Goal: Task Accomplishment & Management: Manage account settings

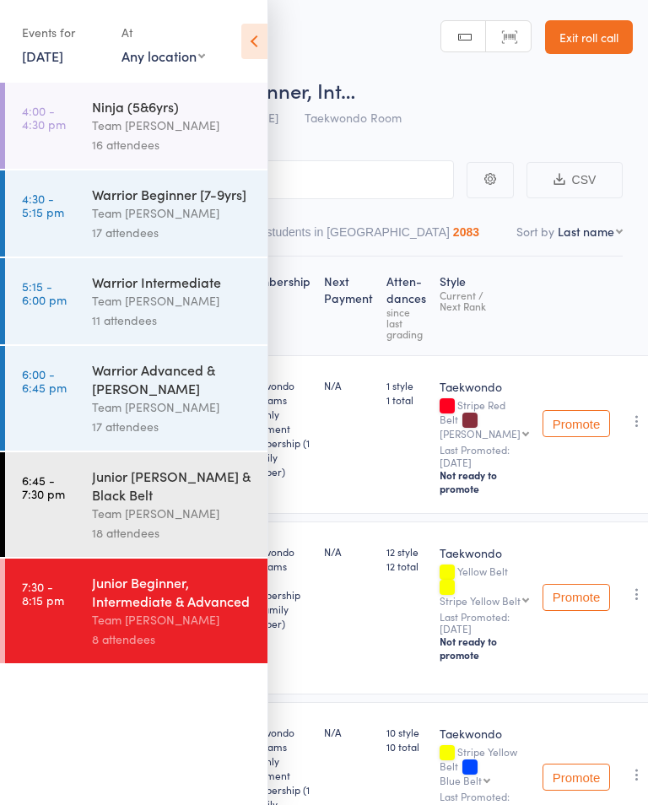
click at [265, 48] on icon at bounding box center [254, 41] width 26 height 35
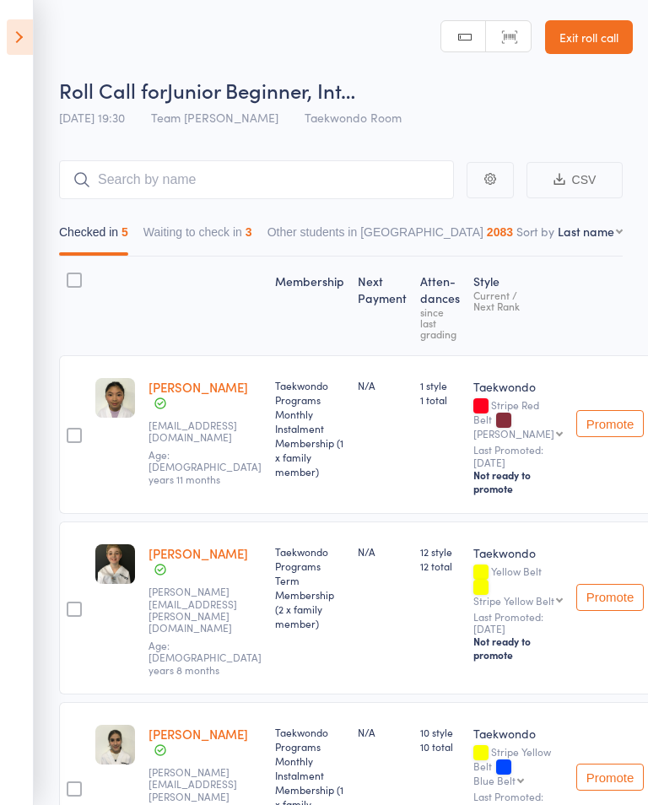
click at [191, 244] on button "Waiting to check in 3" at bounding box center [197, 236] width 109 height 39
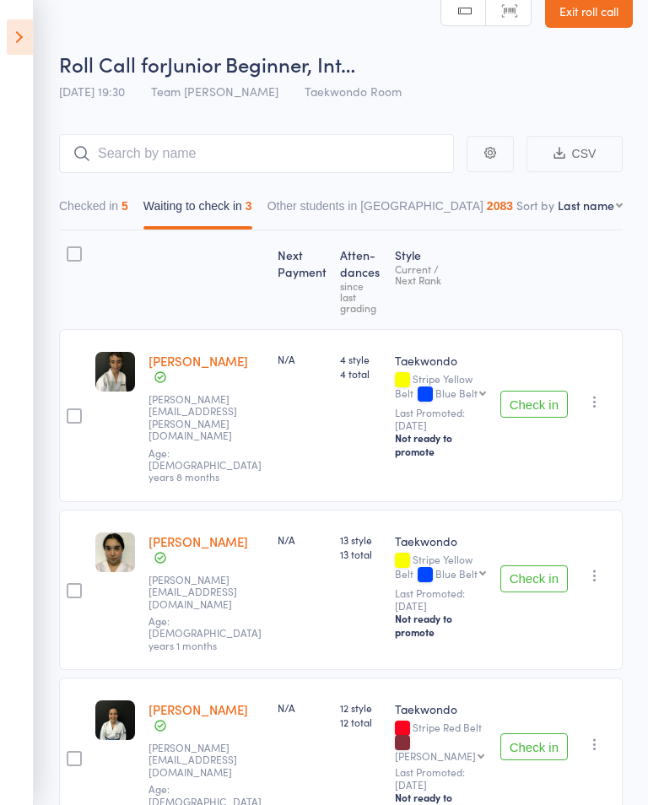
scroll to position [24, 0]
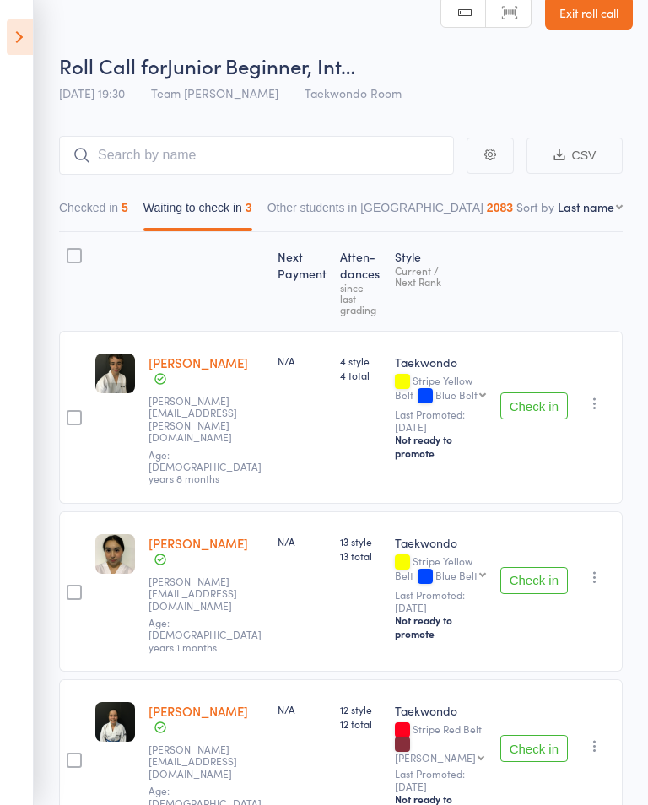
click at [600, 395] on icon "button" at bounding box center [595, 403] width 17 height 17
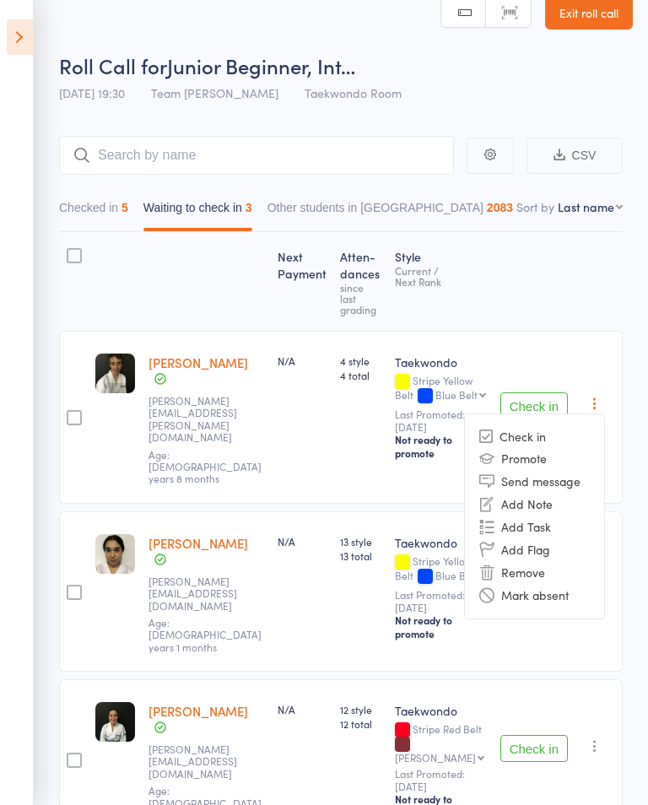
click at [565, 584] on li "Mark absent" at bounding box center [534, 595] width 139 height 23
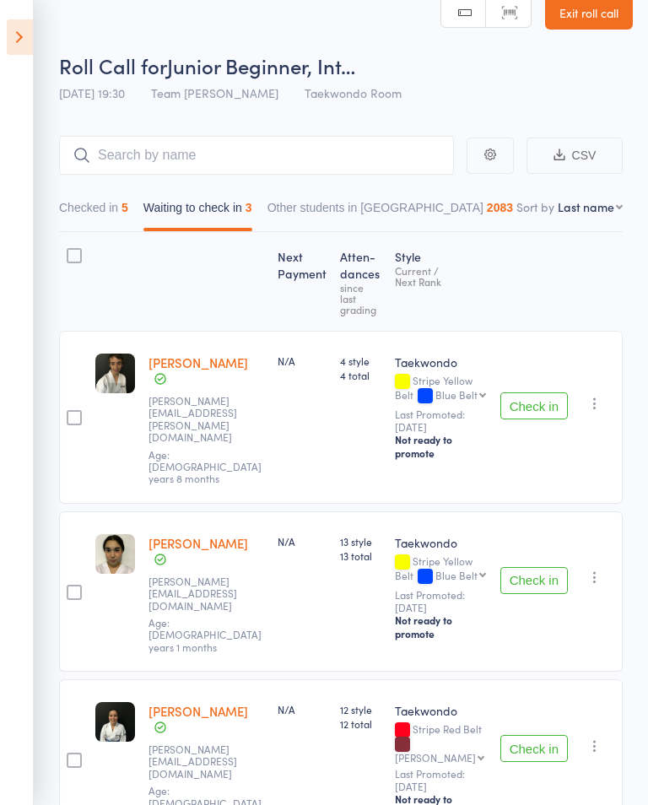
click at [600, 569] on icon "button" at bounding box center [595, 577] width 17 height 17
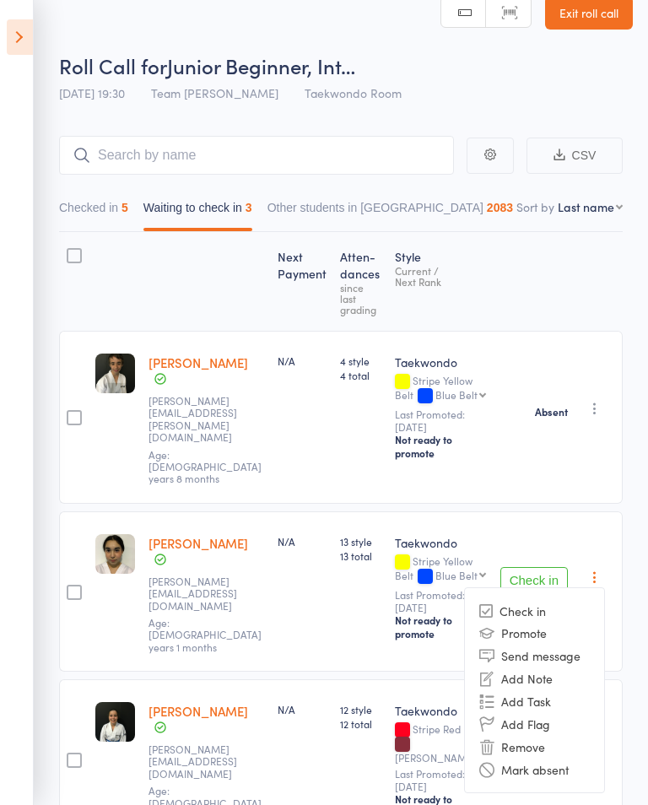
click at [574, 758] on li "Mark absent" at bounding box center [534, 769] width 139 height 23
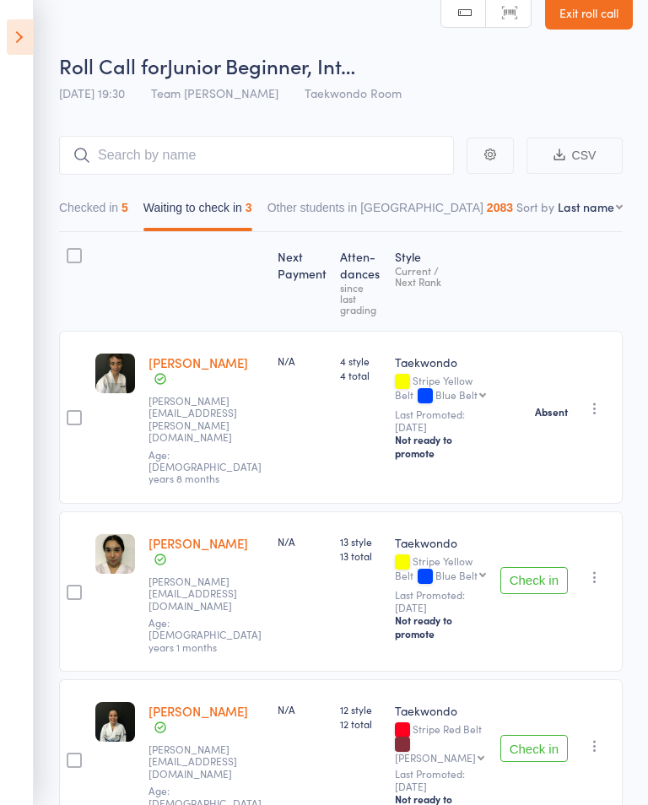
click at [591, 736] on button "button" at bounding box center [595, 746] width 20 height 20
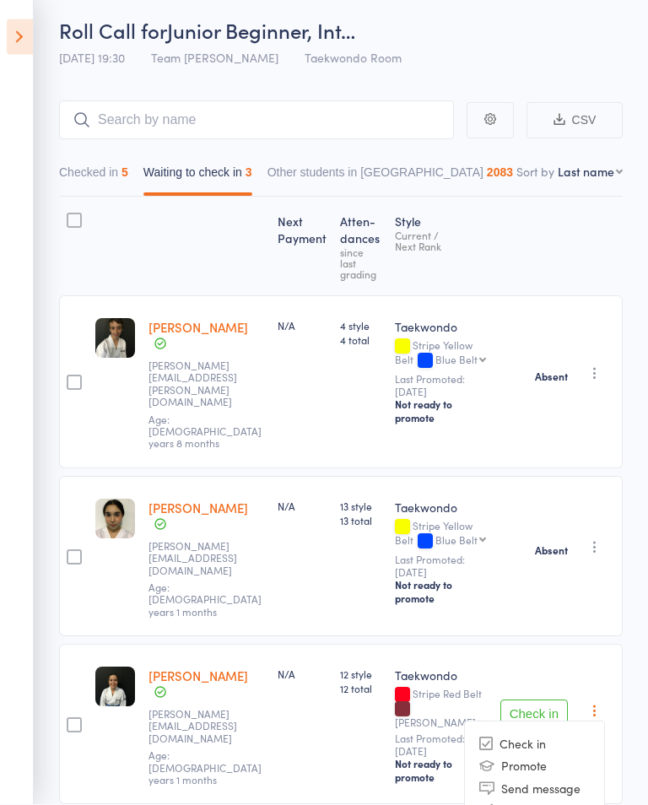
scroll to position [105, 0]
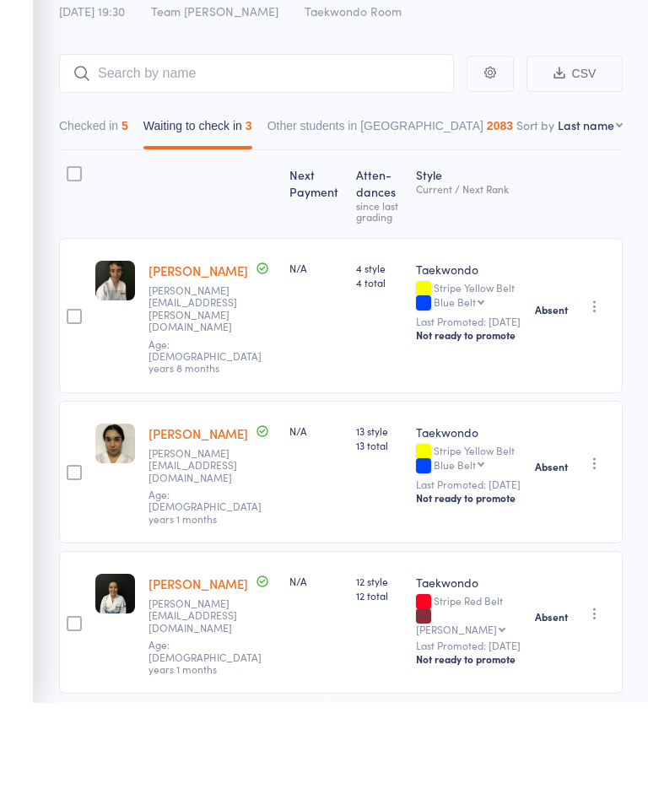
click at [101, 213] on button "Checked in 5" at bounding box center [93, 232] width 69 height 39
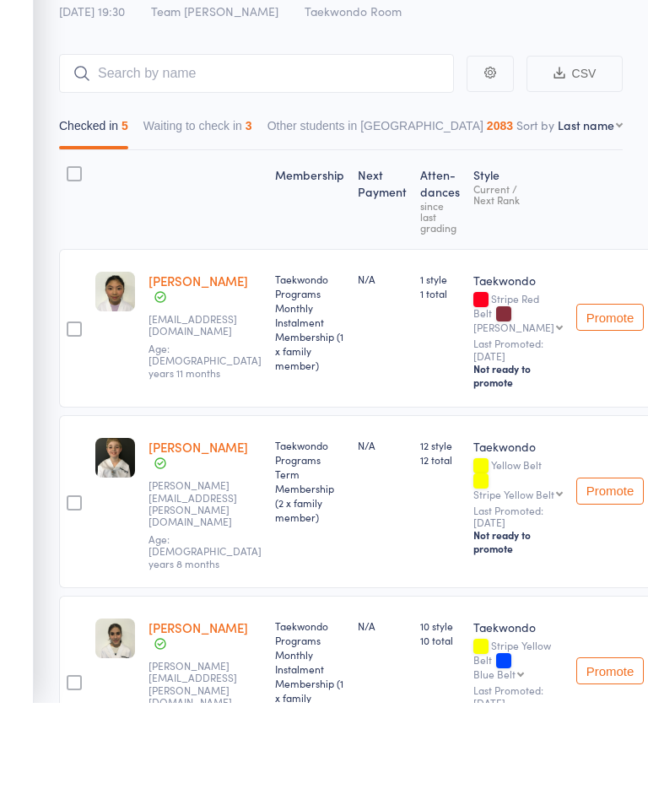
scroll to position [106, 0]
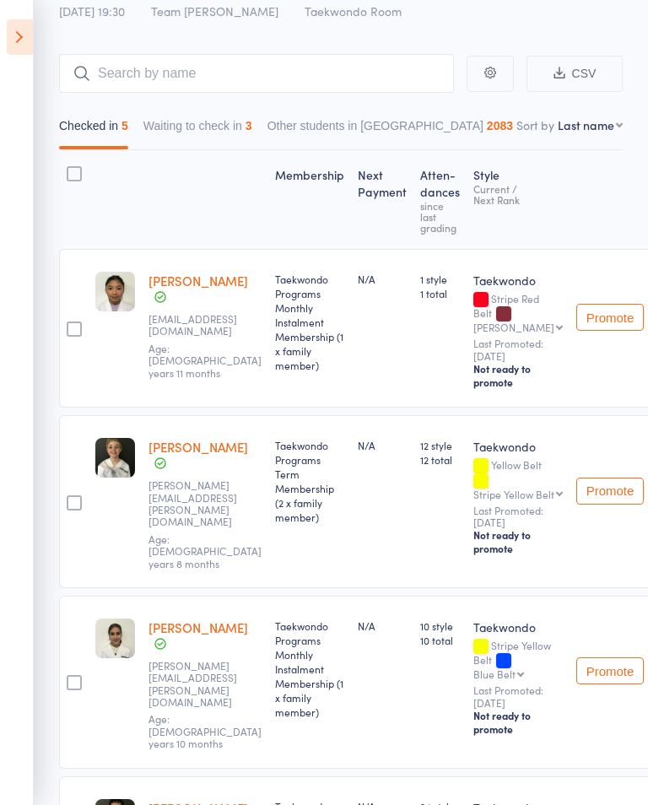
click at [195, 138] on button "Waiting to check in 3" at bounding box center [197, 130] width 109 height 39
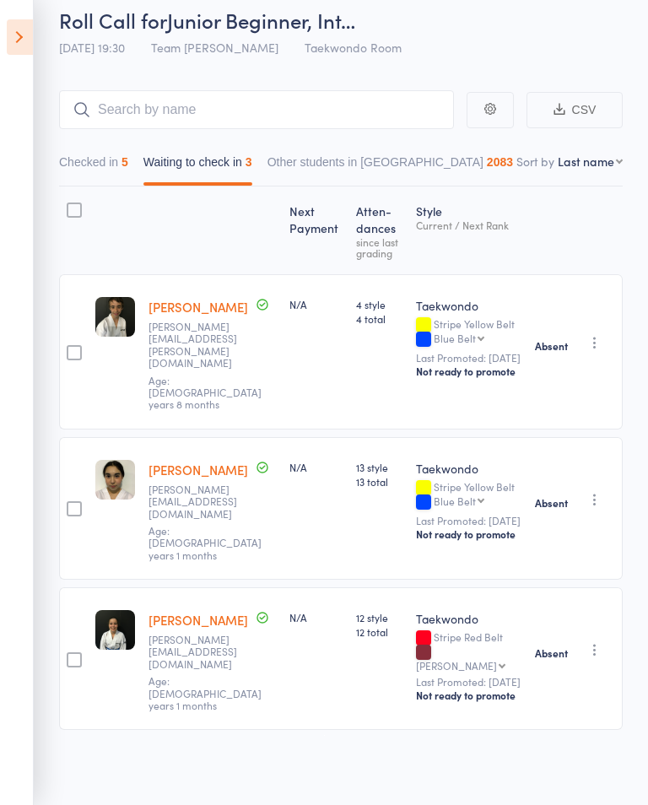
scroll to position [4, 0]
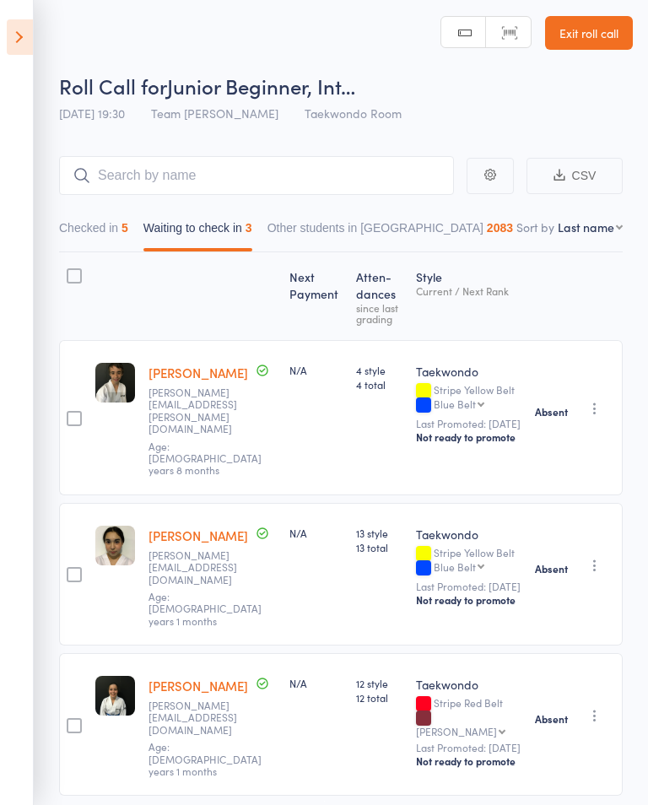
click at [592, 410] on button "button" at bounding box center [595, 408] width 20 height 20
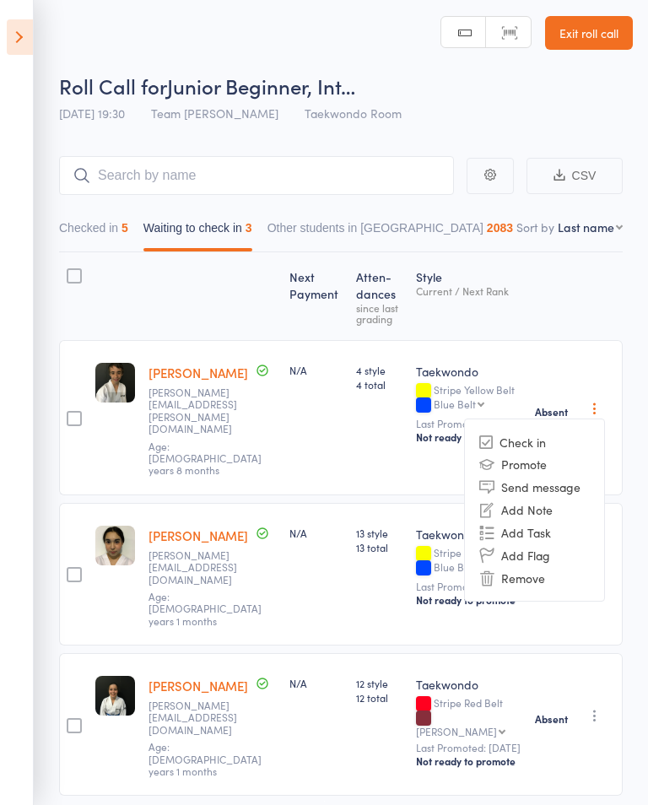
click at [551, 452] on li "Promote" at bounding box center [534, 463] width 139 height 23
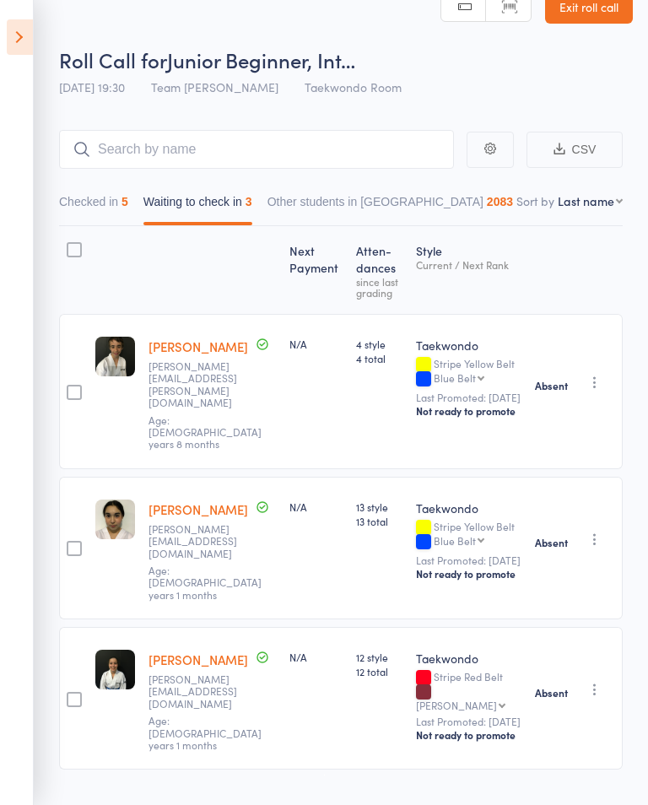
scroll to position [28, 0]
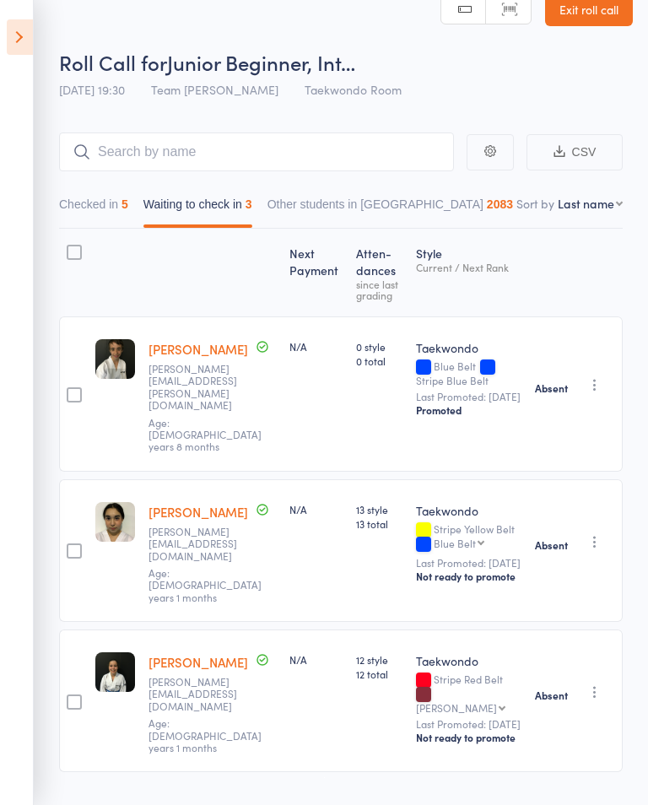
click at [567, 381] on strong "Absent" at bounding box center [551, 388] width 33 height 14
click at [598, 376] on icon "button" at bounding box center [595, 384] width 17 height 17
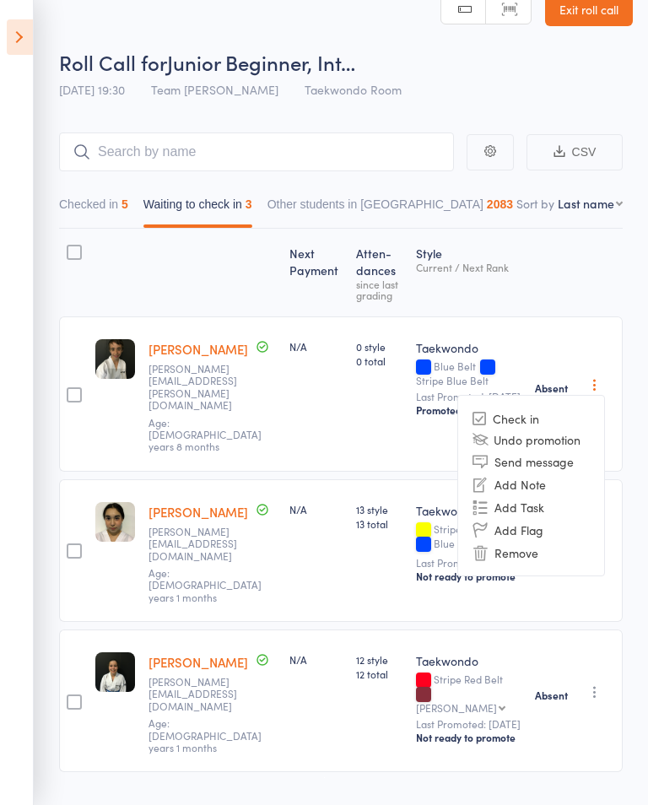
click at [570, 435] on li "Undo promotion" at bounding box center [531, 439] width 146 height 21
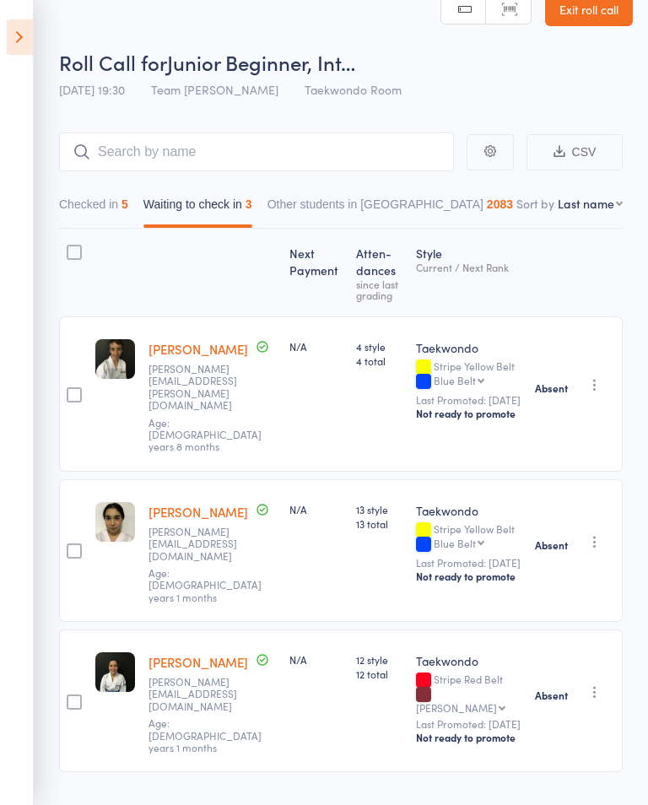
click at [580, 373] on div "Absent Check in Promote Send message Add Note Add Task Add Flag Remove" at bounding box center [575, 393] width 95 height 155
click at [587, 387] on button "button" at bounding box center [595, 385] width 20 height 20
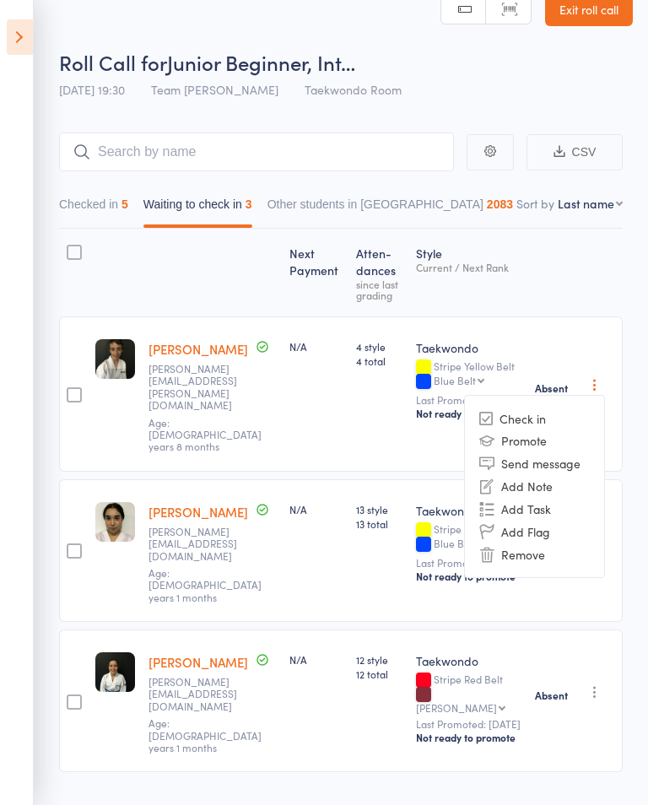
click at [554, 415] on li "Check in" at bounding box center [534, 418] width 139 height 21
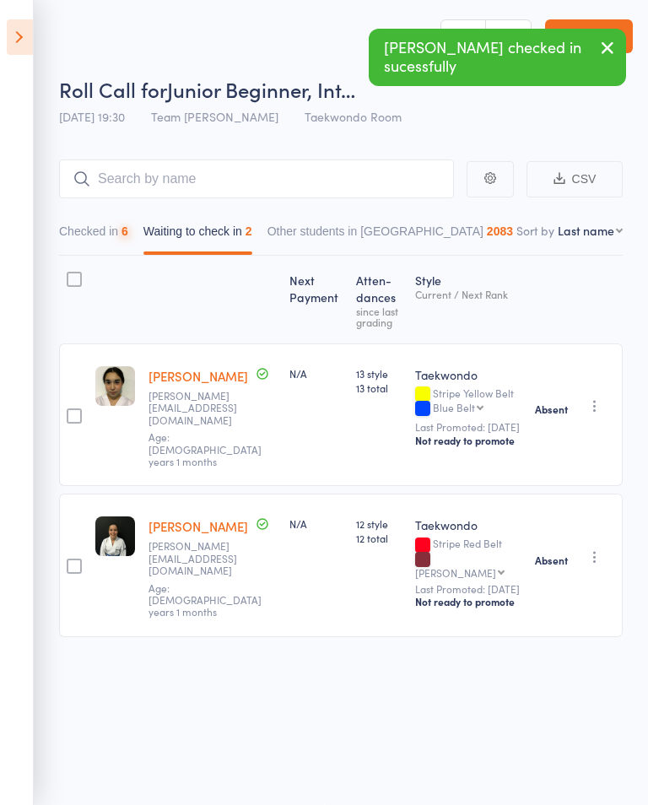
scroll to position [1, 0]
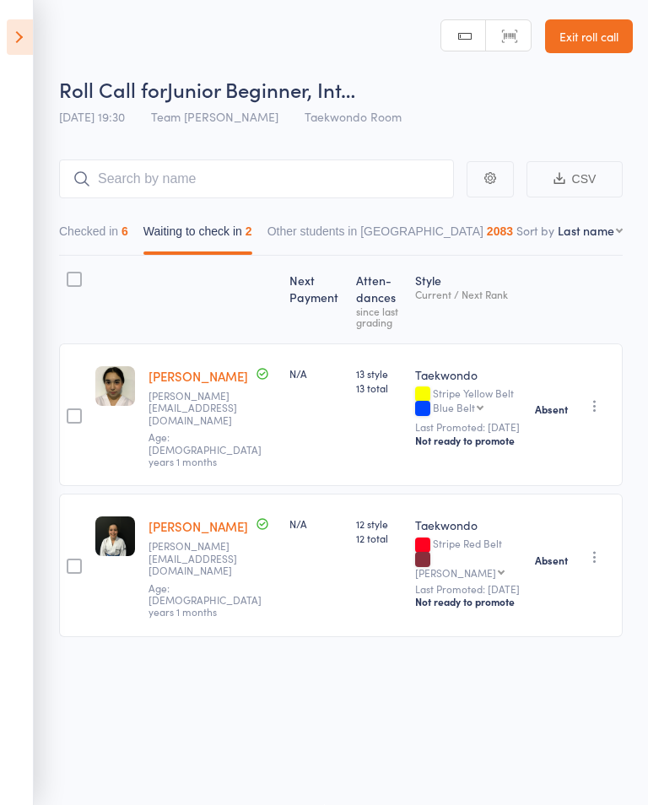
click at [19, 46] on icon at bounding box center [20, 36] width 26 height 35
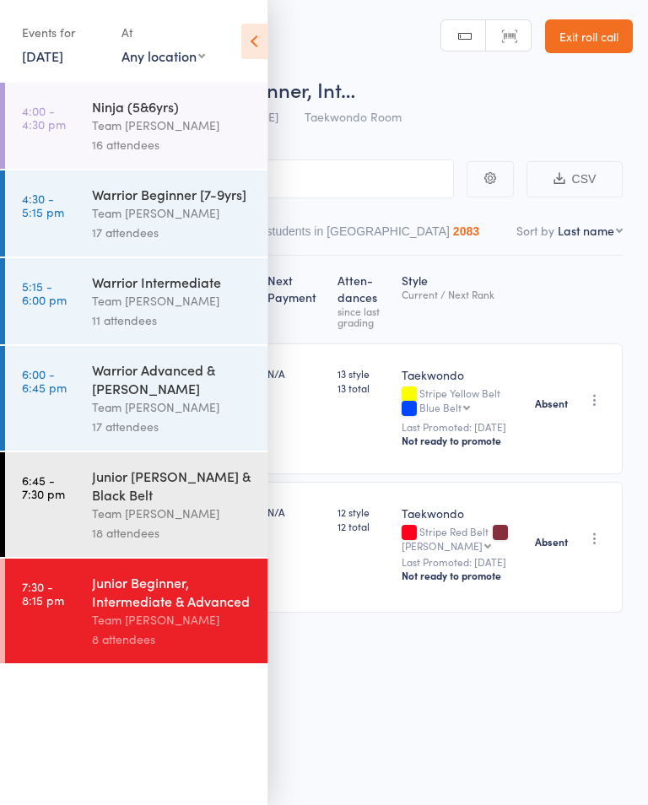
click at [581, 40] on link "Exit roll call" at bounding box center [589, 36] width 88 height 34
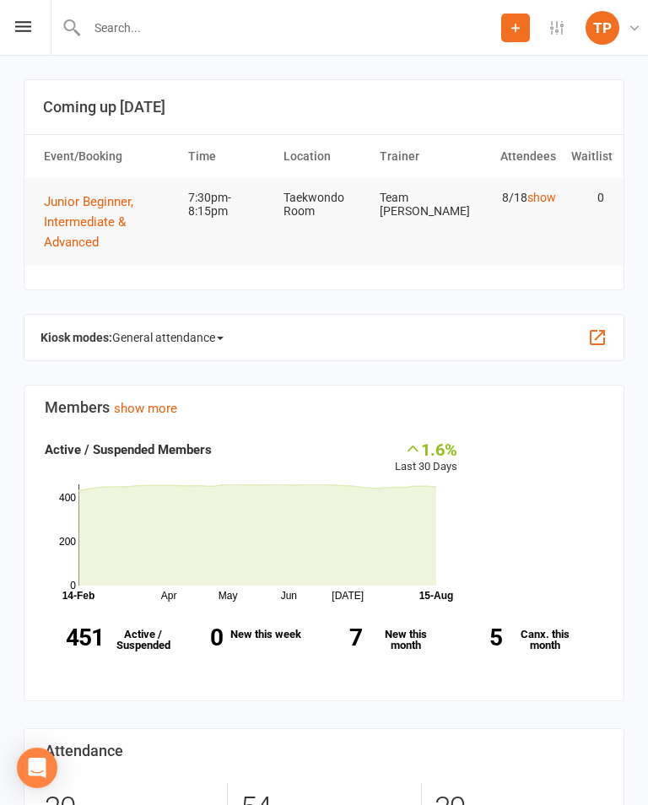
click at [20, 29] on icon at bounding box center [23, 26] width 16 height 11
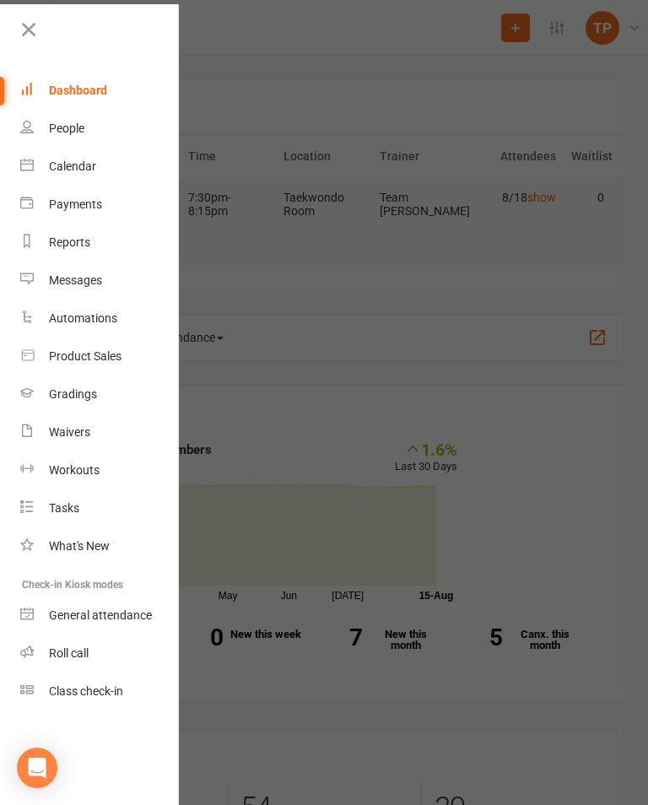
click at [90, 174] on link "Calendar" at bounding box center [100, 167] width 160 height 38
